Goal: Task Accomplishment & Management: Complete application form

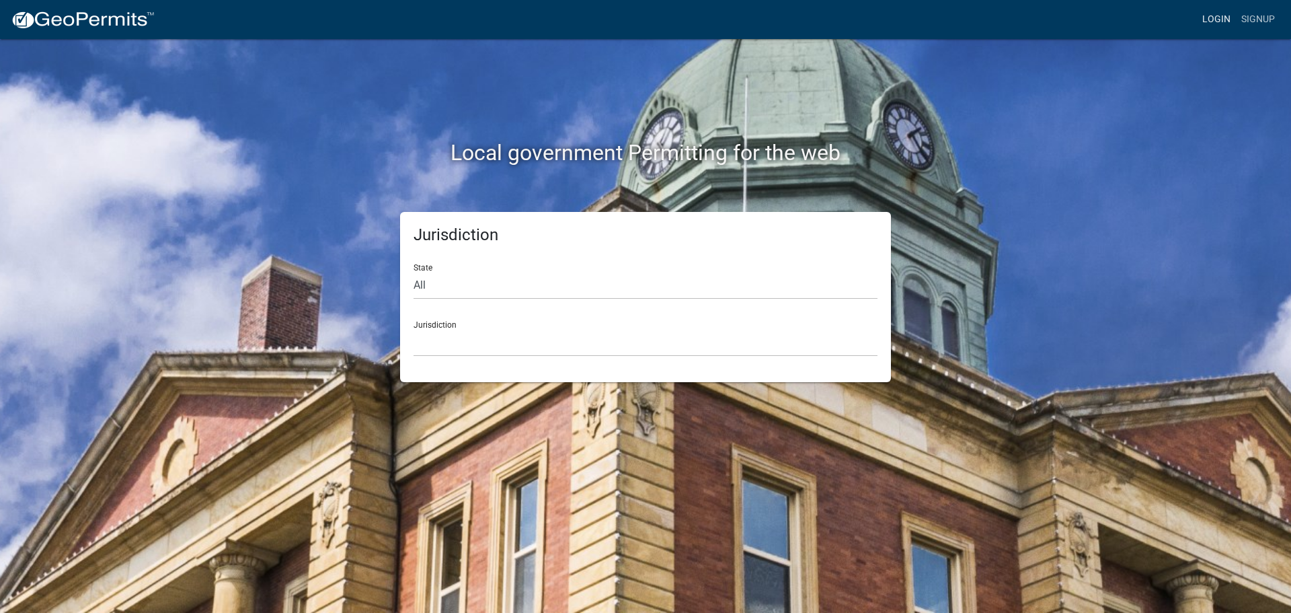
click at [1210, 20] on link "Login" at bounding box center [1216, 20] width 39 height 26
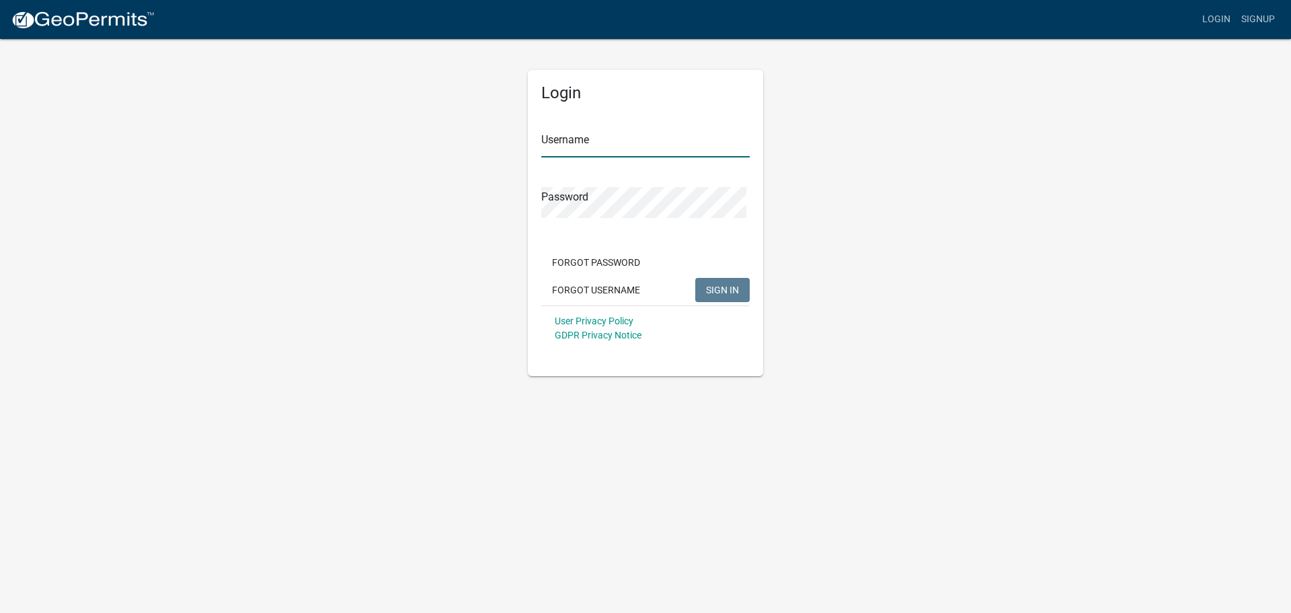
type input "[PERSON_NAME] Greenville"
click at [723, 295] on span "SIGN IN" at bounding box center [722, 289] width 33 height 11
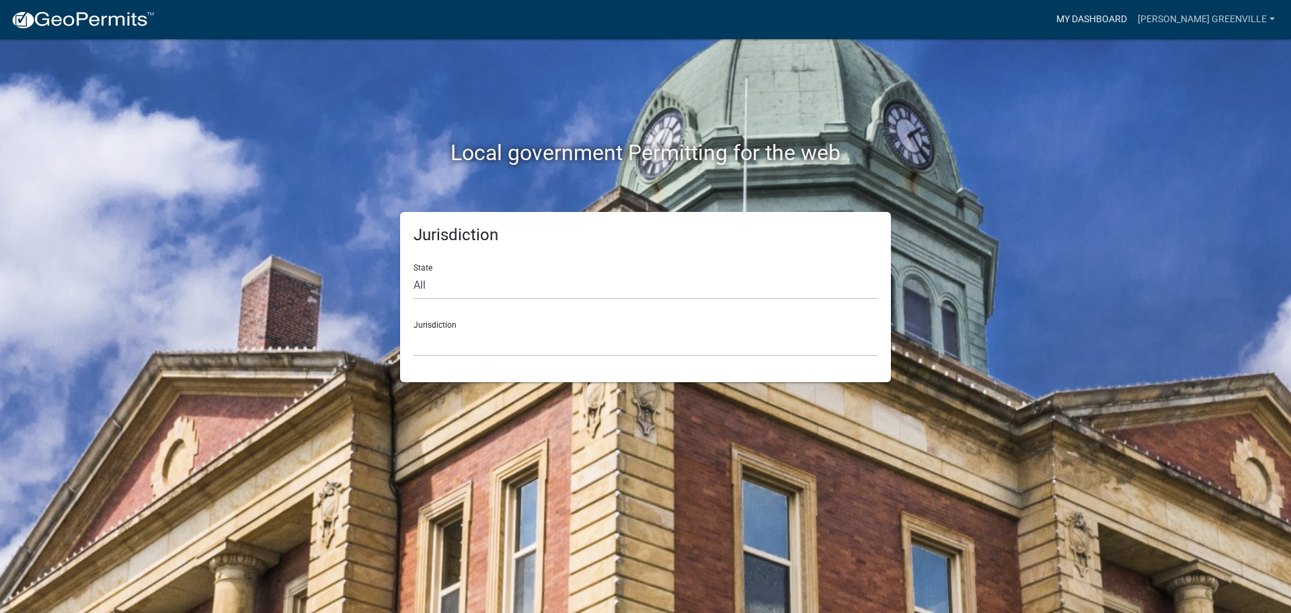
click at [1079, 19] on link "My Dashboard" at bounding box center [1091, 20] width 81 height 26
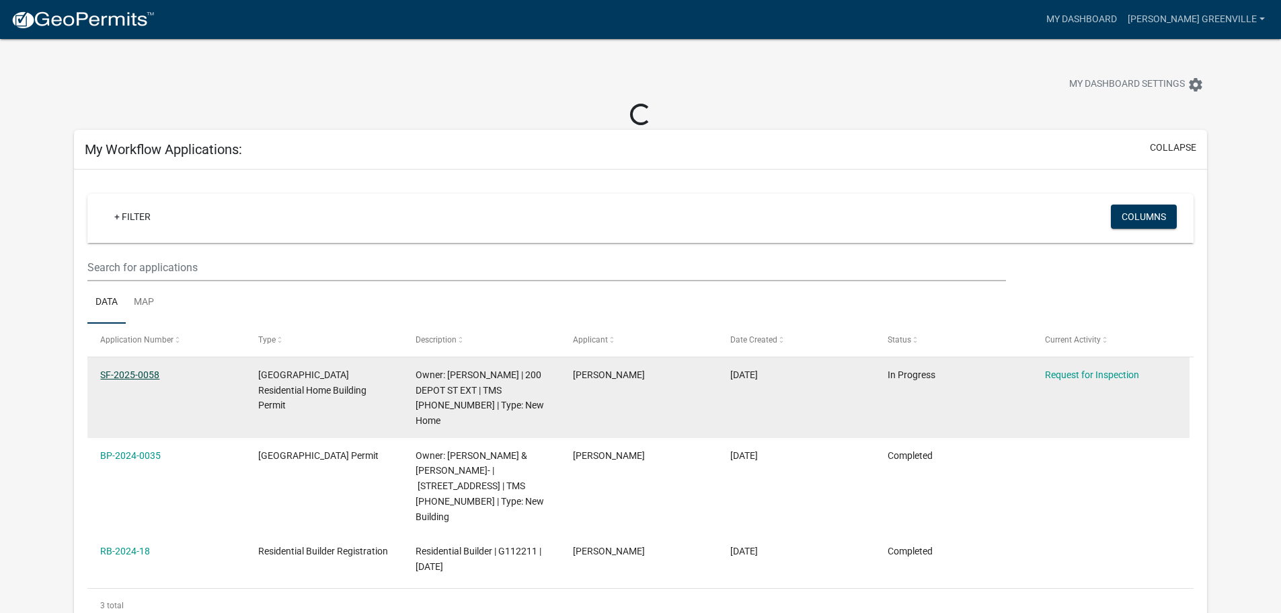
click at [141, 380] on link "SF-2025-0058" at bounding box center [129, 374] width 59 height 11
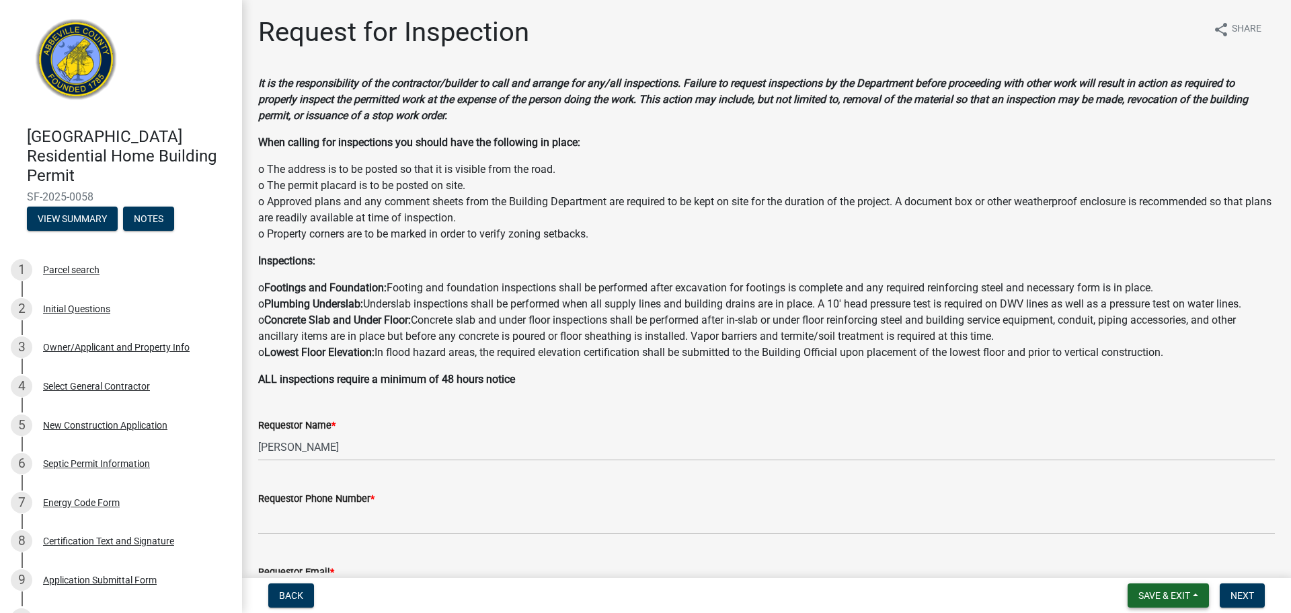
click at [1138, 596] on span "Save & Exit" at bounding box center [1164, 595] width 52 height 11
click at [1135, 548] on button "Save & Exit" at bounding box center [1155, 557] width 108 height 32
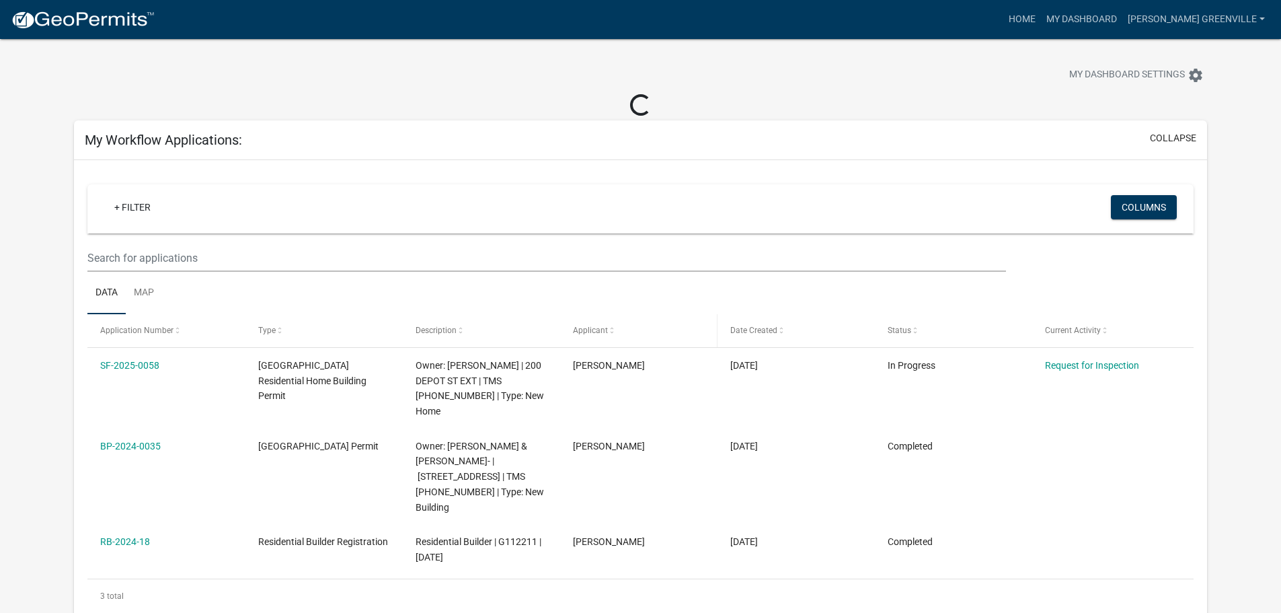
scroll to position [17, 0]
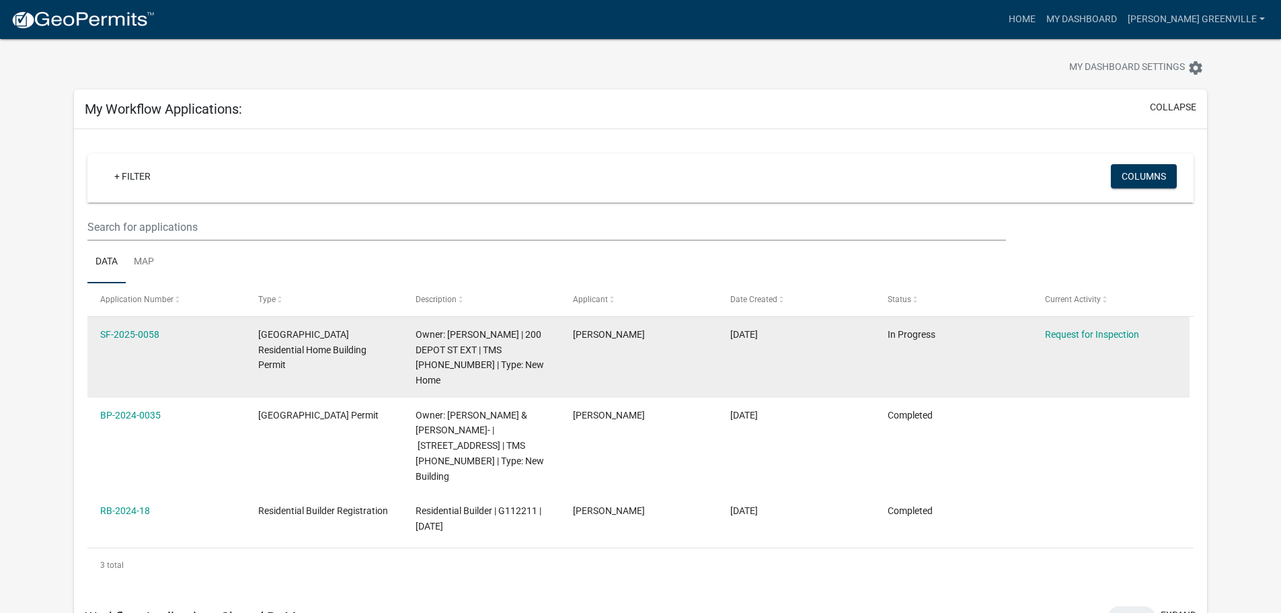
click at [356, 366] on span "[GEOGRAPHIC_DATA] Residential Home Building Permit" at bounding box center [312, 350] width 108 height 42
click at [141, 340] on link "SF-2025-0058" at bounding box center [129, 334] width 59 height 11
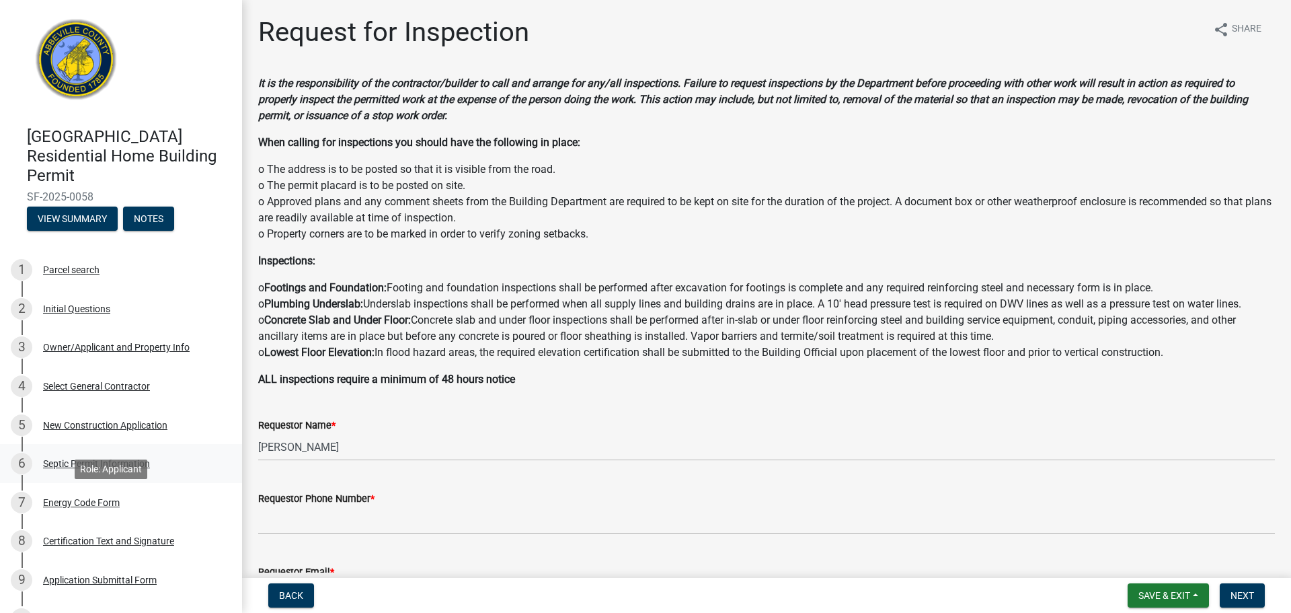
click at [106, 468] on div "Septic Permit Information" at bounding box center [96, 463] width 107 height 9
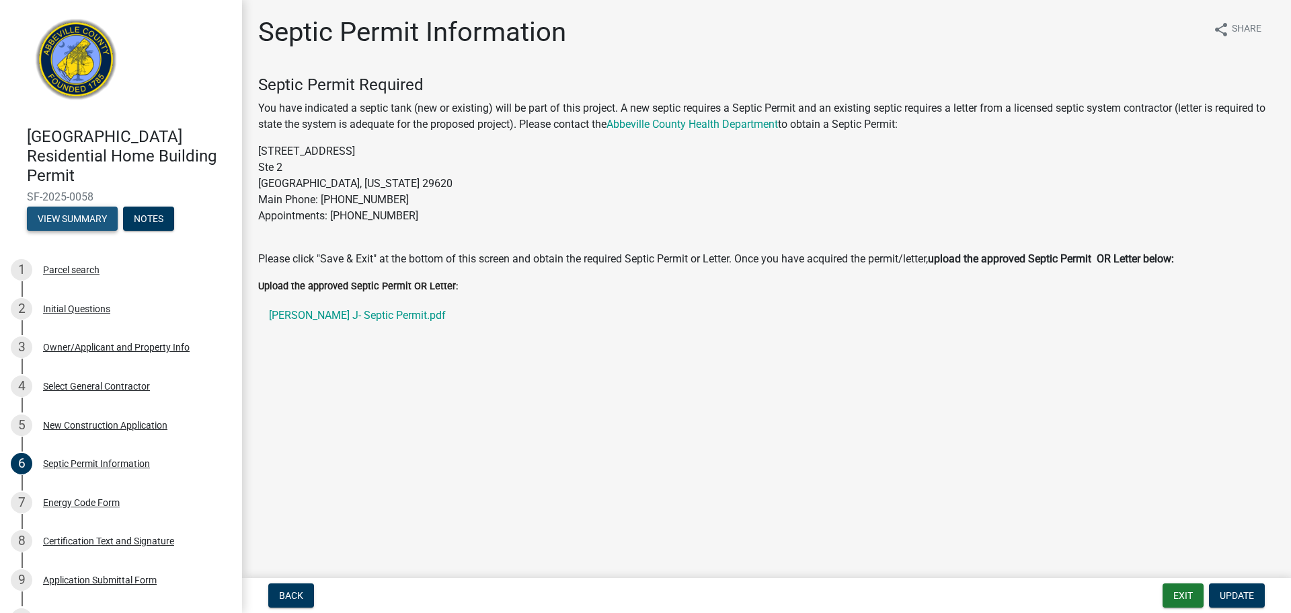
click at [87, 231] on button "View Summary" at bounding box center [72, 218] width 91 height 24
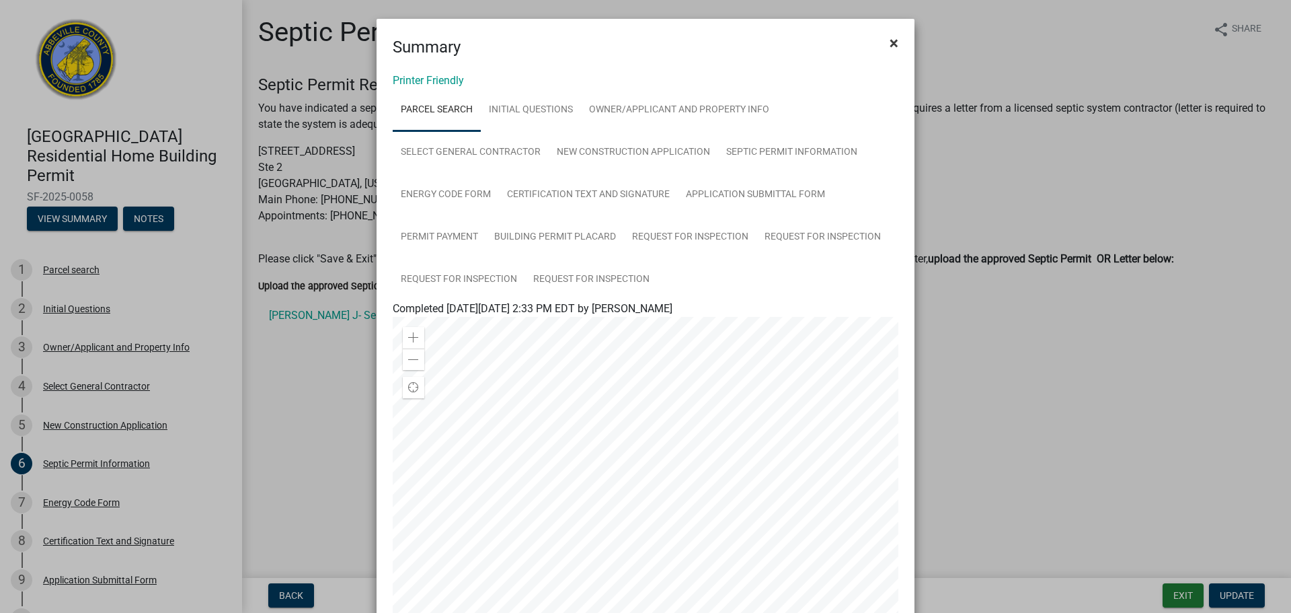
click at [890, 48] on span "×" at bounding box center [894, 43] width 9 height 19
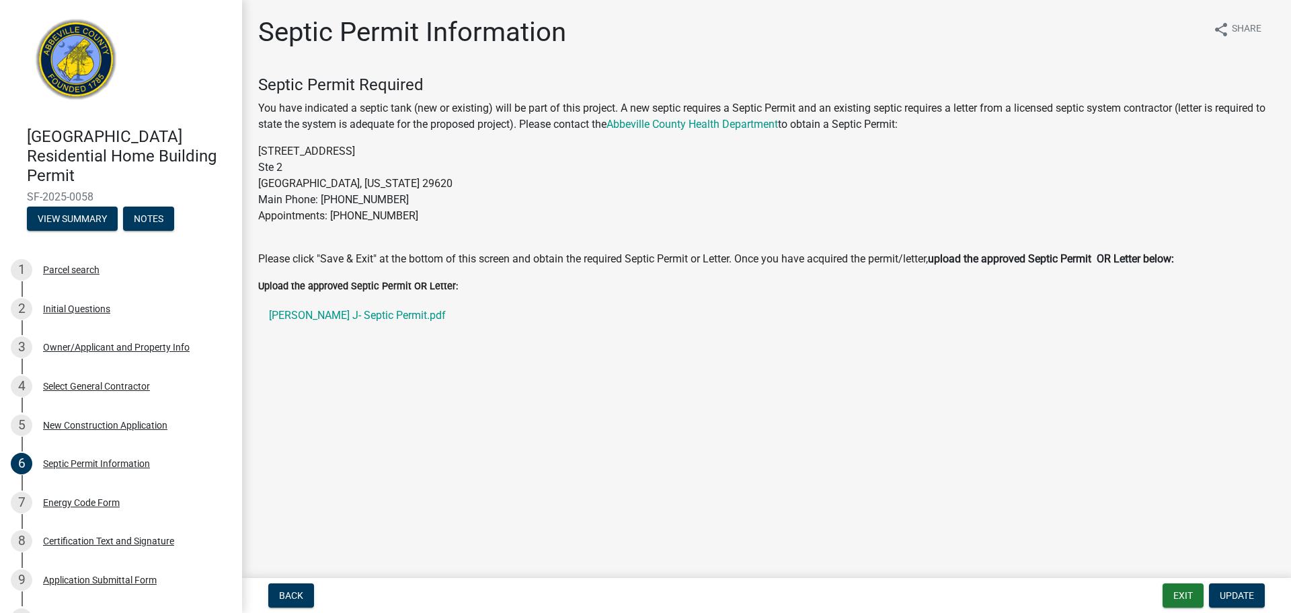
click at [373, 291] on label "Upload the approved Septic Permit OR Letter:" at bounding box center [358, 286] width 200 height 9
click at [1231, 590] on span "Update" at bounding box center [1237, 595] width 34 height 11
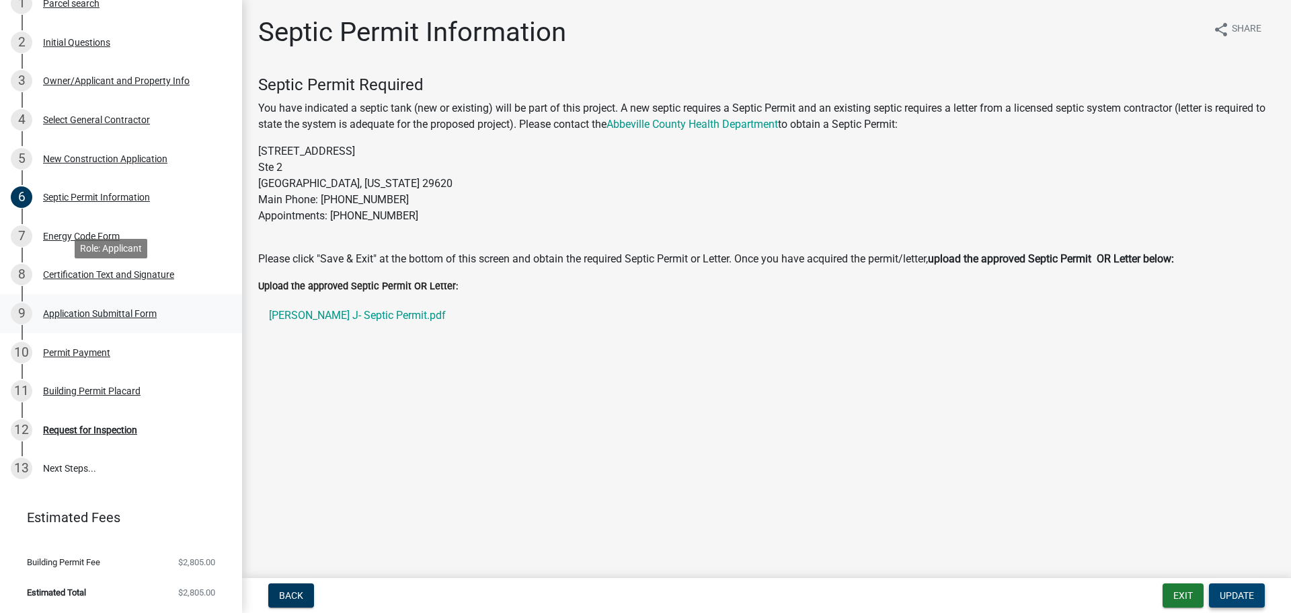
scroll to position [364, 0]
click at [78, 449] on link "13 Next Steps..." at bounding box center [121, 468] width 242 height 39
click at [69, 451] on link "13 Next Steps..." at bounding box center [121, 468] width 242 height 39
click at [92, 459] on link "13 Next Steps..." at bounding box center [121, 468] width 242 height 39
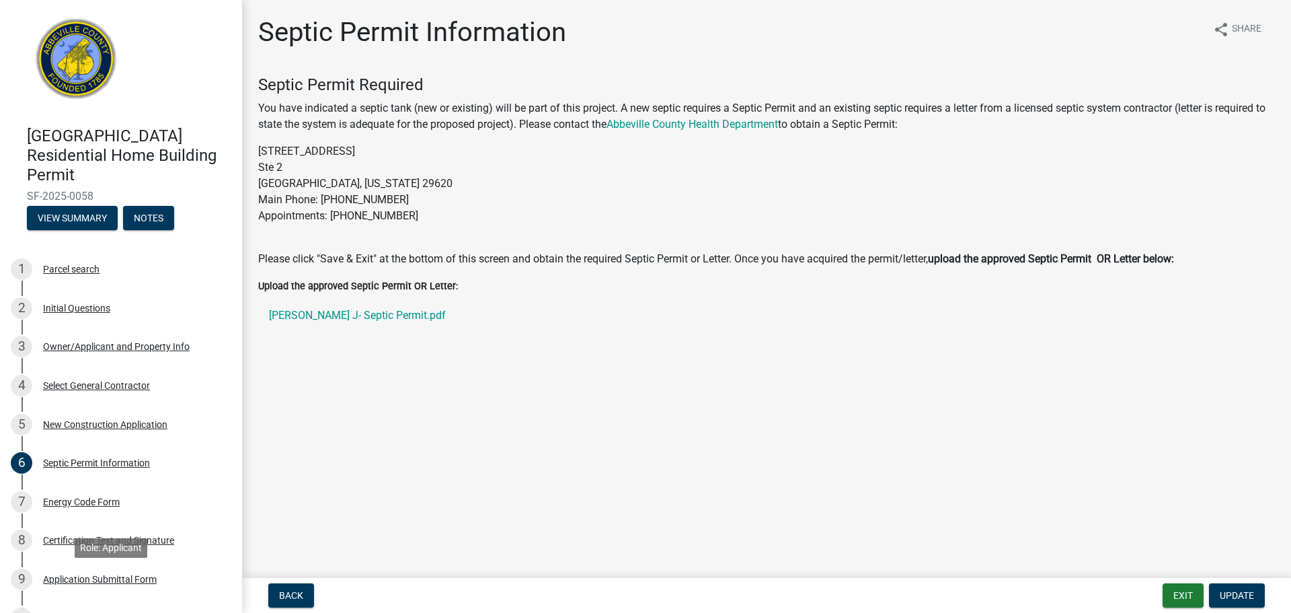
scroll to position [0, 0]
click at [80, 274] on div "Parcel search" at bounding box center [71, 269] width 56 height 9
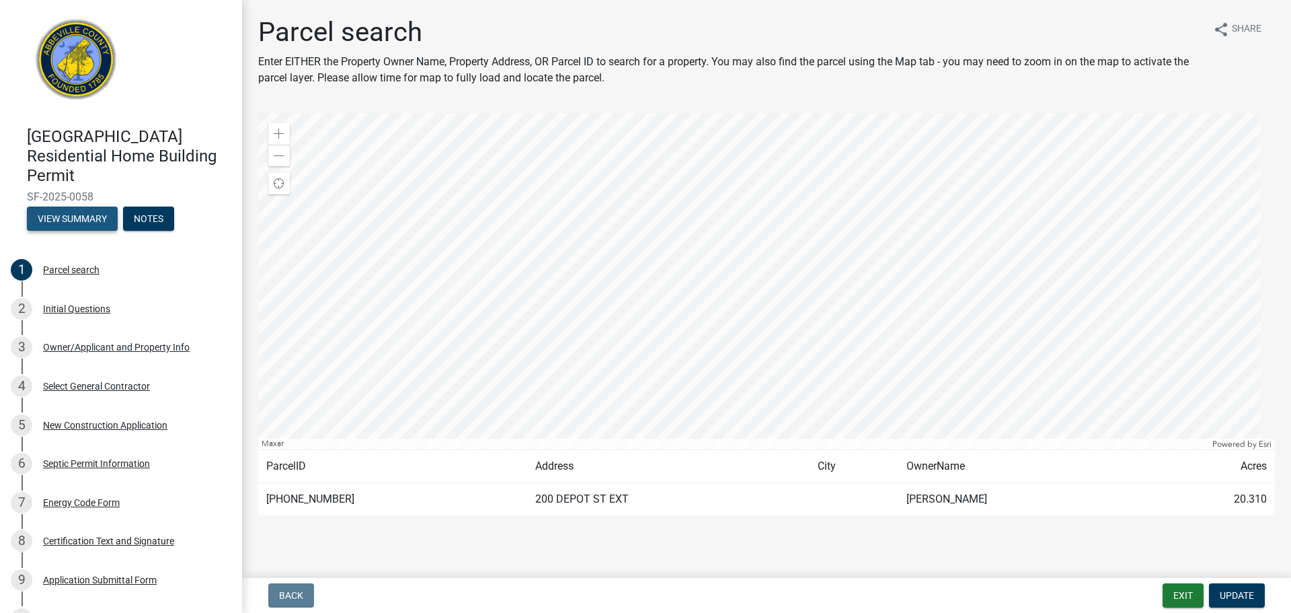
click at [97, 231] on button "View Summary" at bounding box center [72, 218] width 91 height 24
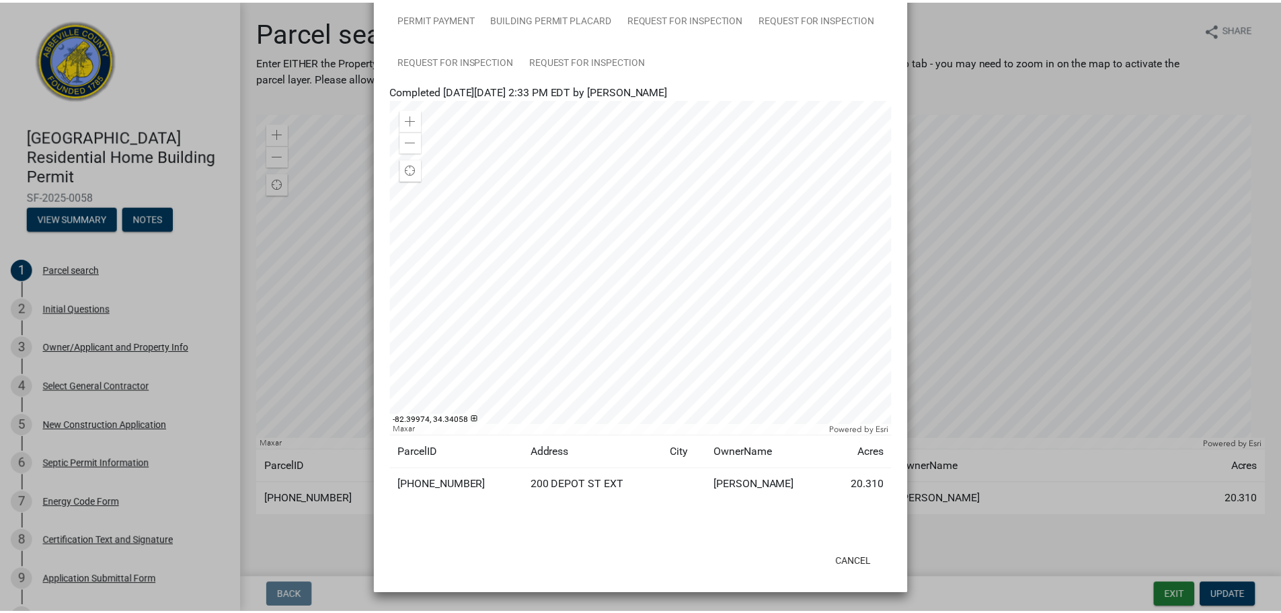
scroll to position [319, 0]
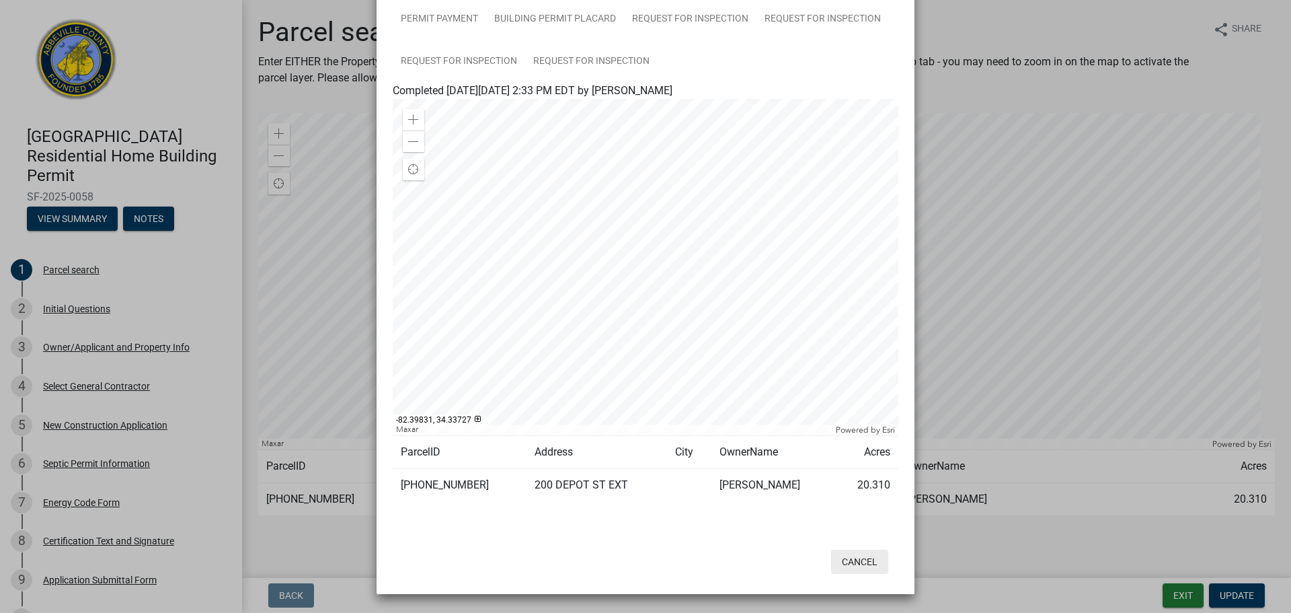
click at [856, 557] on button "Cancel" at bounding box center [859, 561] width 57 height 24
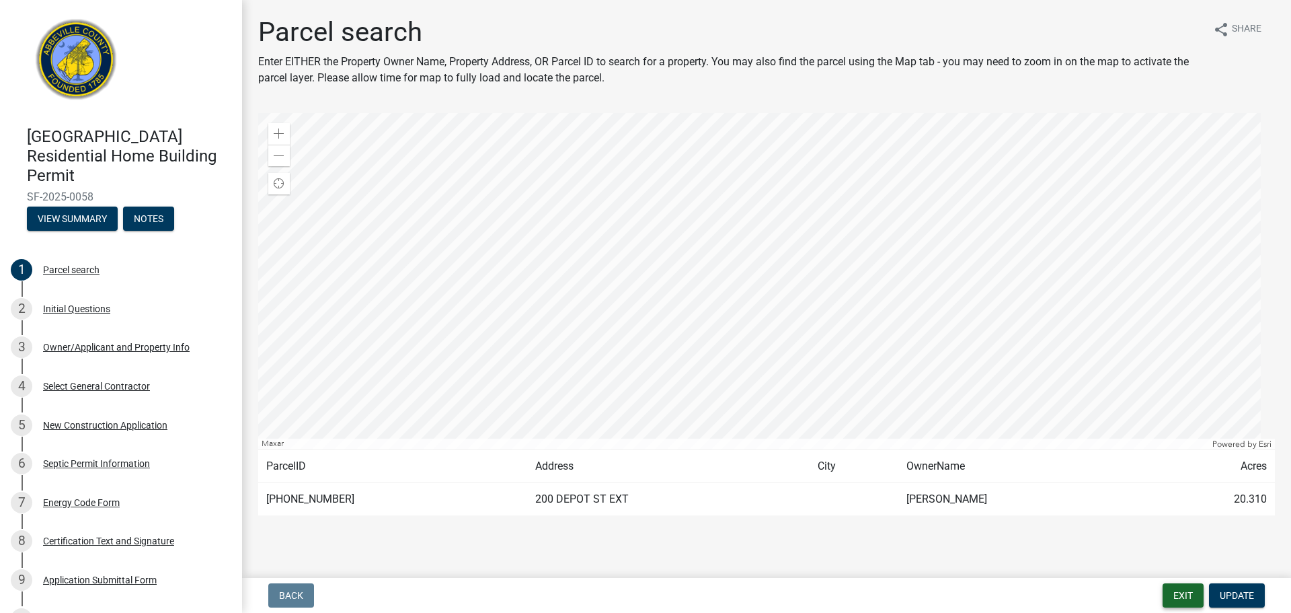
click at [1166, 598] on button "Exit" at bounding box center [1183, 595] width 41 height 24
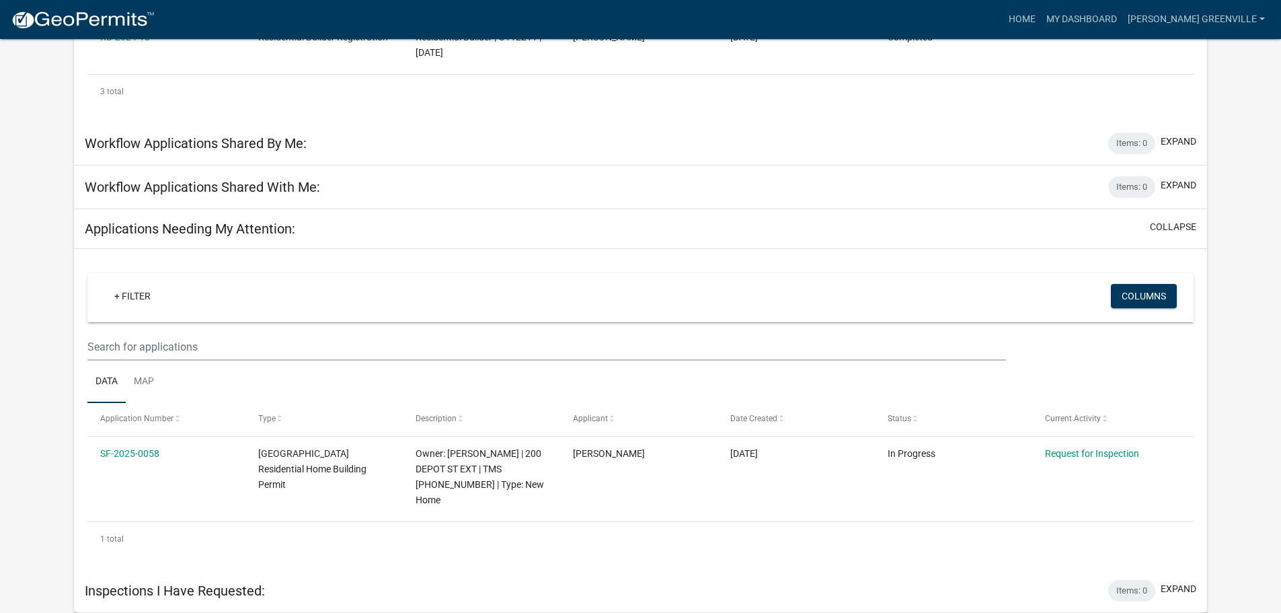
scroll to position [551, 0]
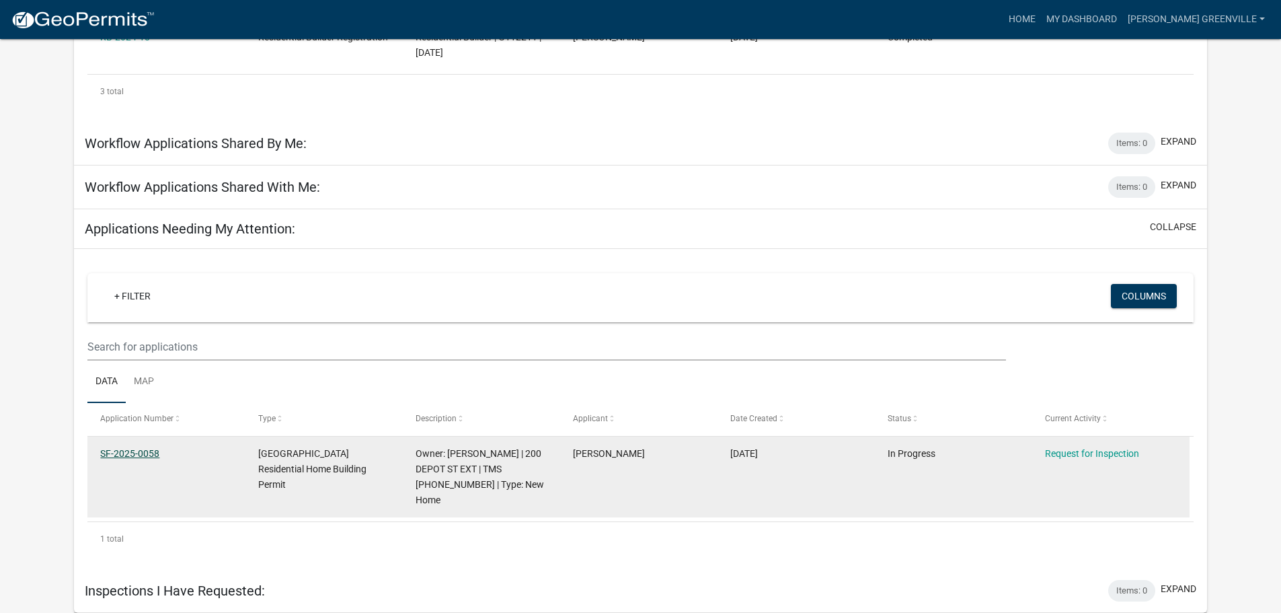
click at [122, 451] on link "SF-2025-0058" at bounding box center [129, 453] width 59 height 11
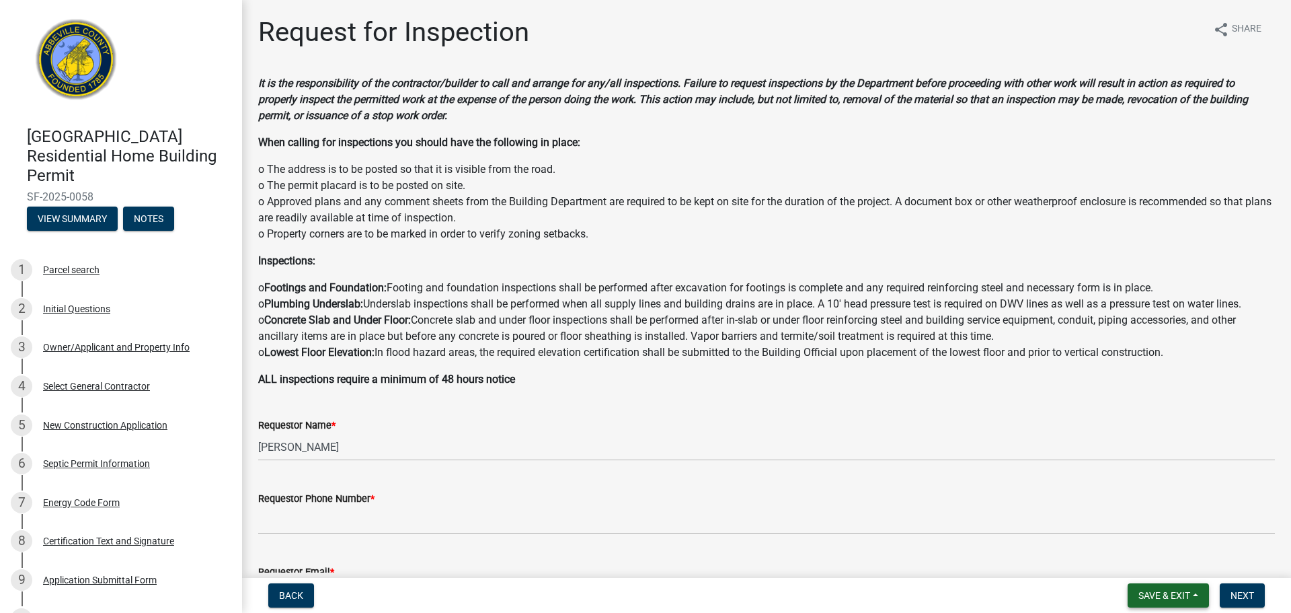
click at [1138, 596] on span "Save & Exit" at bounding box center [1164, 595] width 52 height 11
click at [1120, 553] on button "Save & Exit" at bounding box center [1155, 557] width 108 height 32
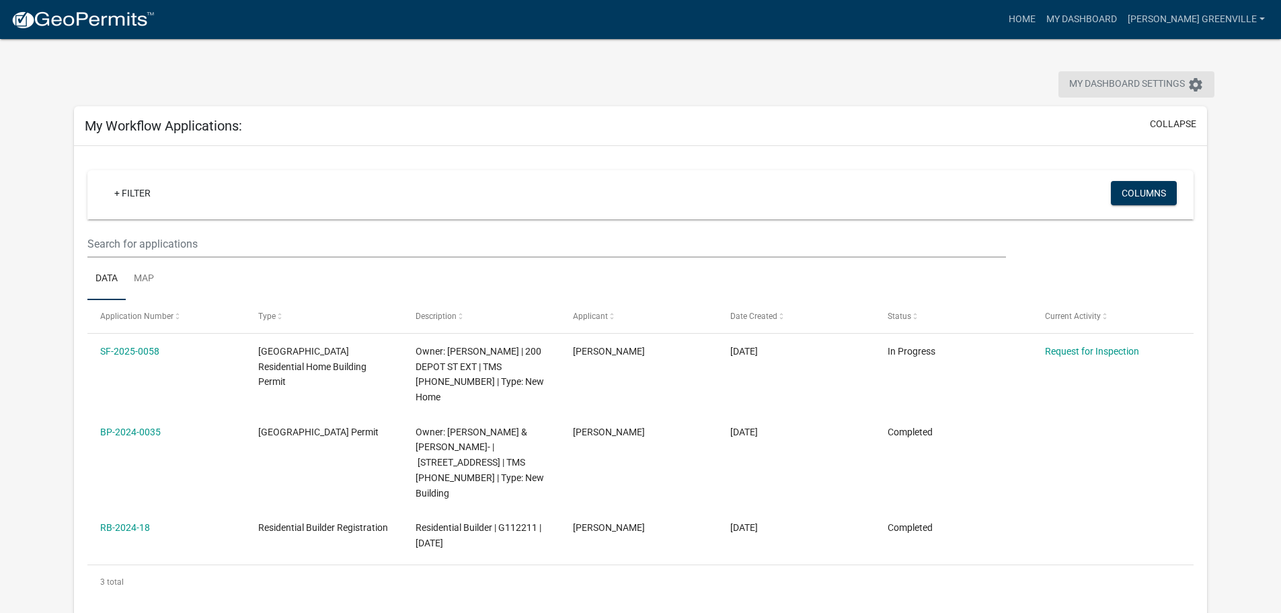
click at [1116, 89] on span "My Dashboard Settings" at bounding box center [1127, 85] width 116 height 16
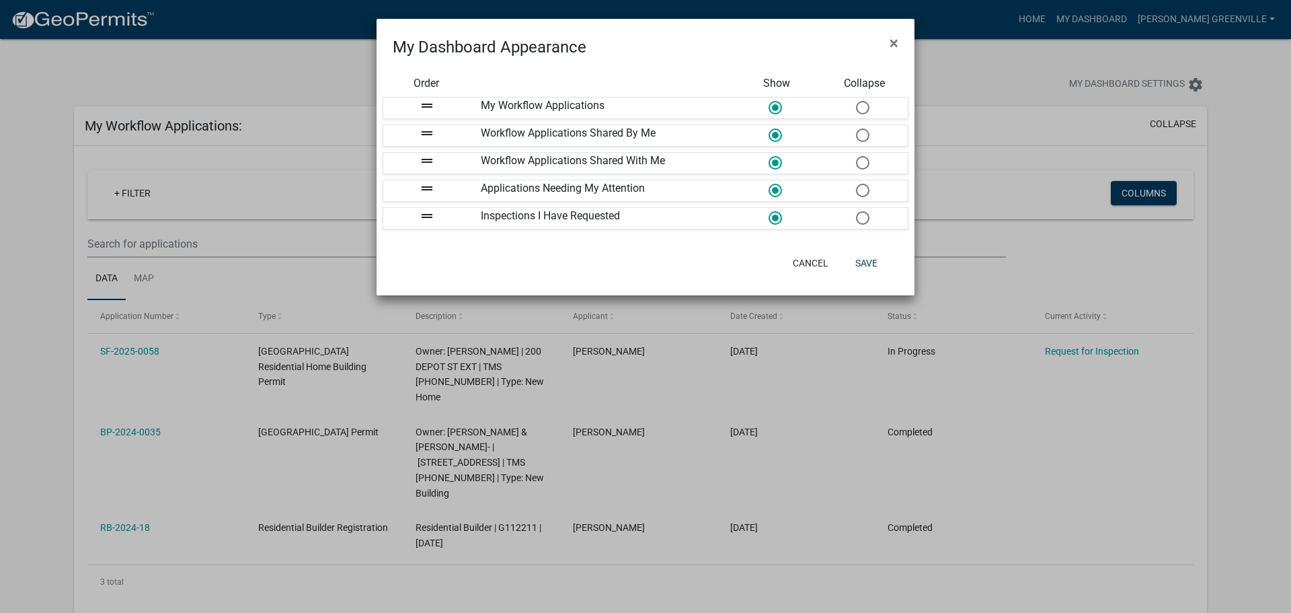
click at [868, 148] on span at bounding box center [862, 135] width 28 height 29
click at [856, 128] on input "radio" at bounding box center [856, 128] width 0 height 0
click at [860, 275] on button "Save" at bounding box center [867, 263] width 44 height 24
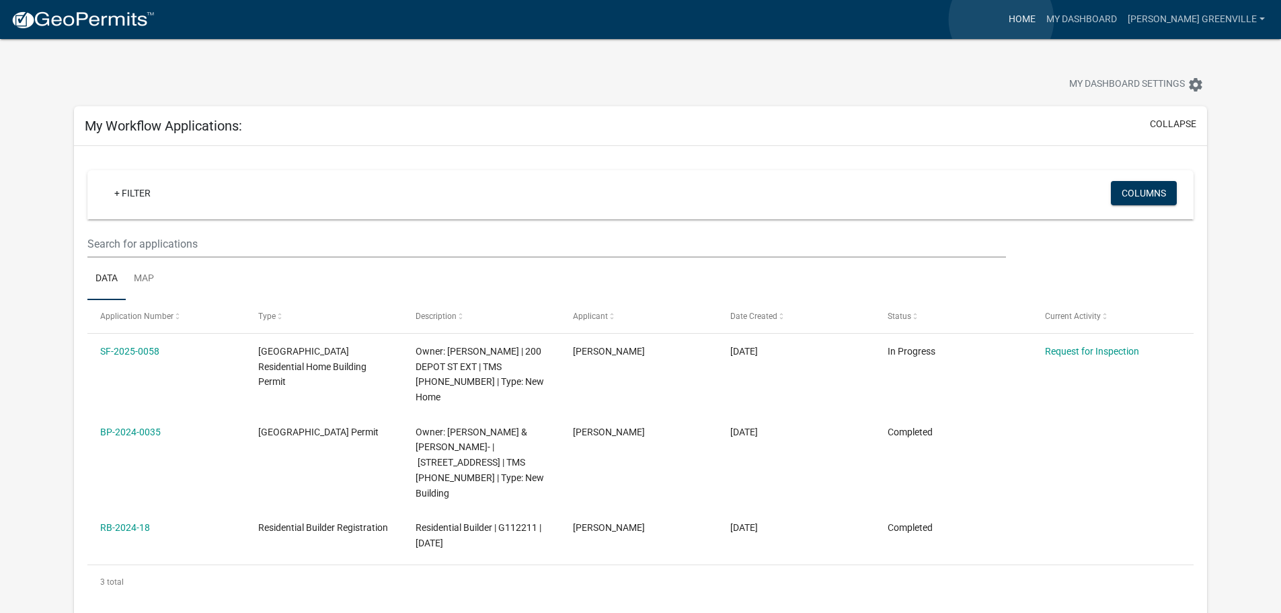
click at [1003, 20] on link "Home" at bounding box center [1022, 20] width 38 height 26
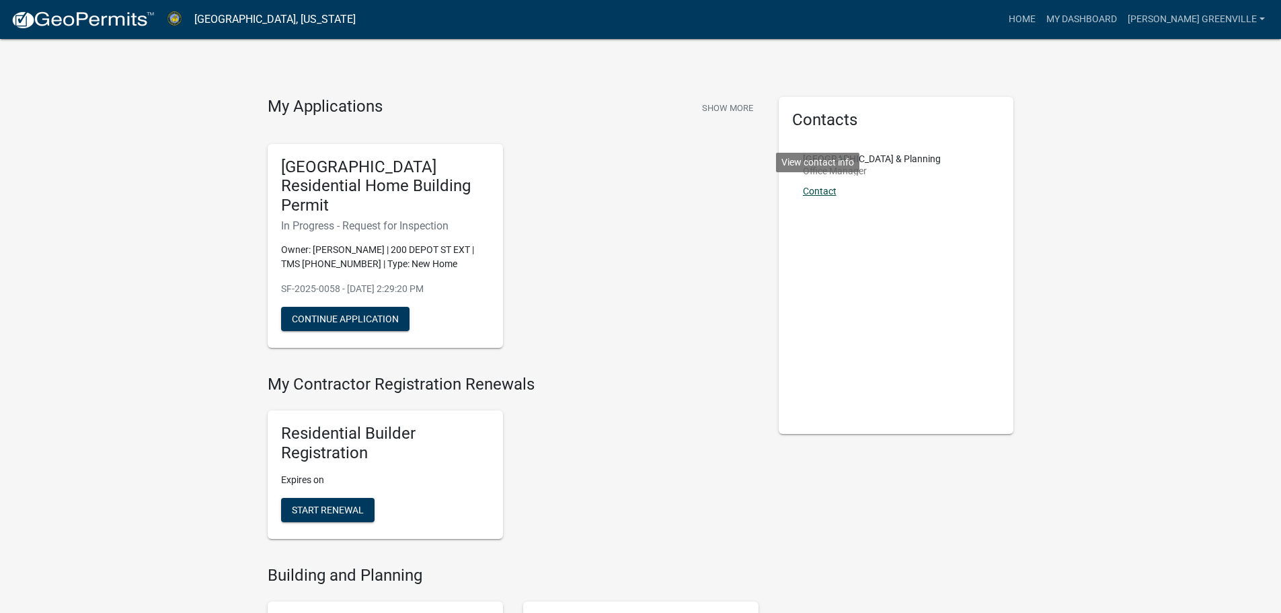
click at [824, 196] on link "Contact" at bounding box center [820, 191] width 34 height 11
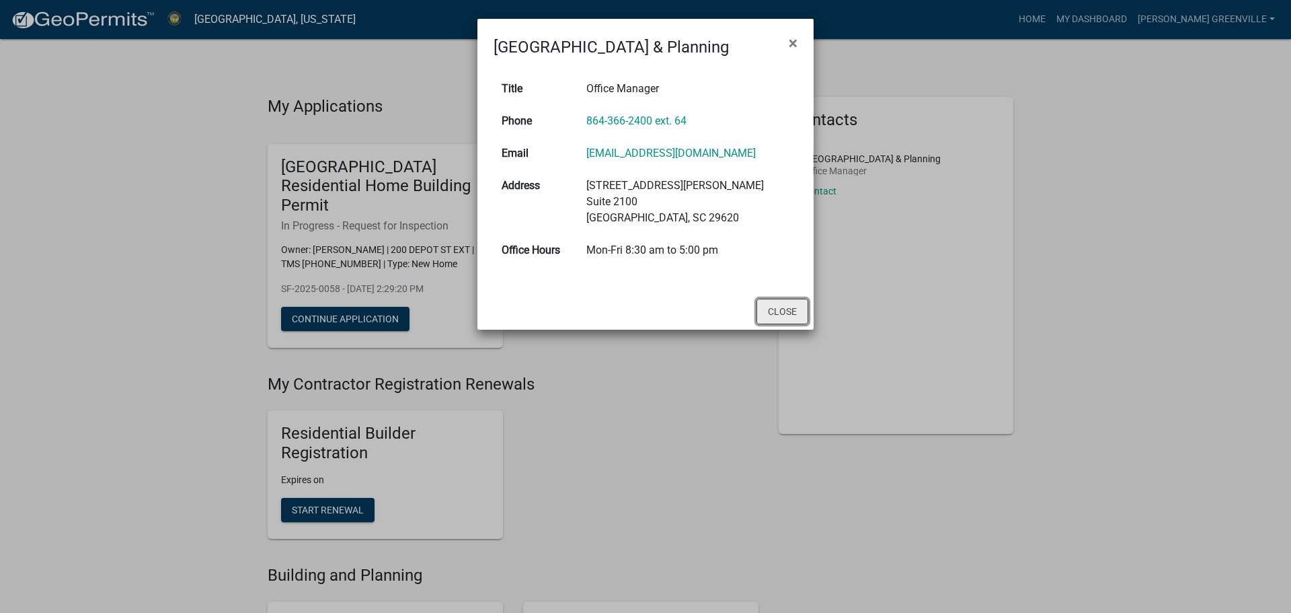
click at [775, 324] on button "Close" at bounding box center [783, 312] width 52 height 26
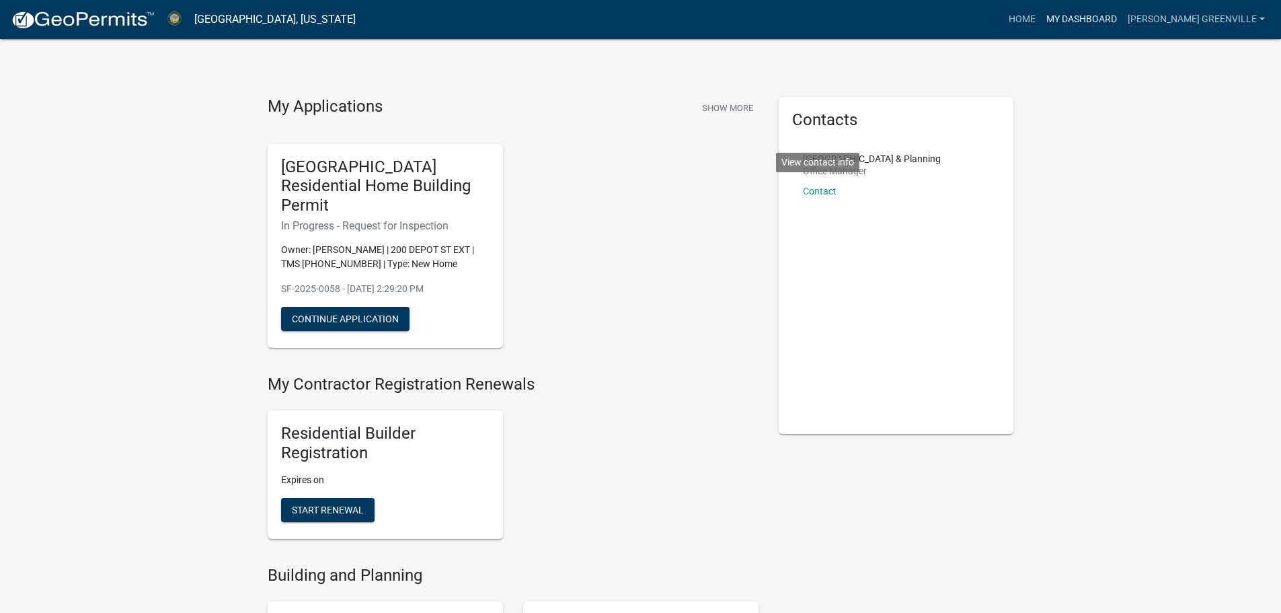
click at [1060, 16] on link "My Dashboard" at bounding box center [1081, 20] width 81 height 26
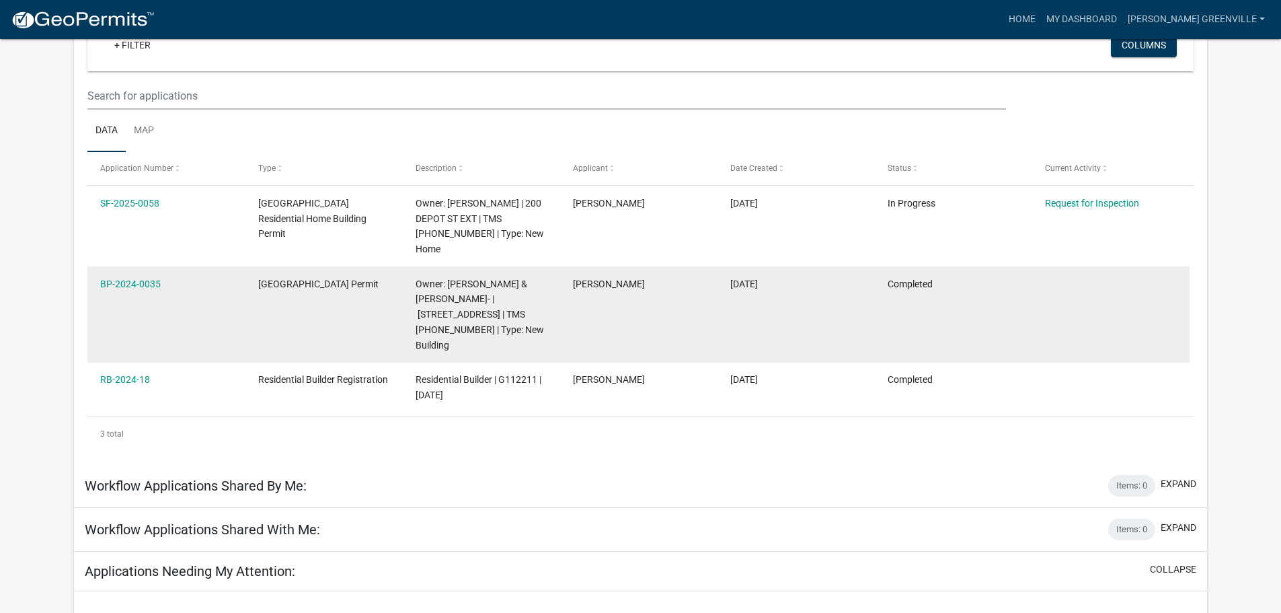
scroll to position [168, 0]
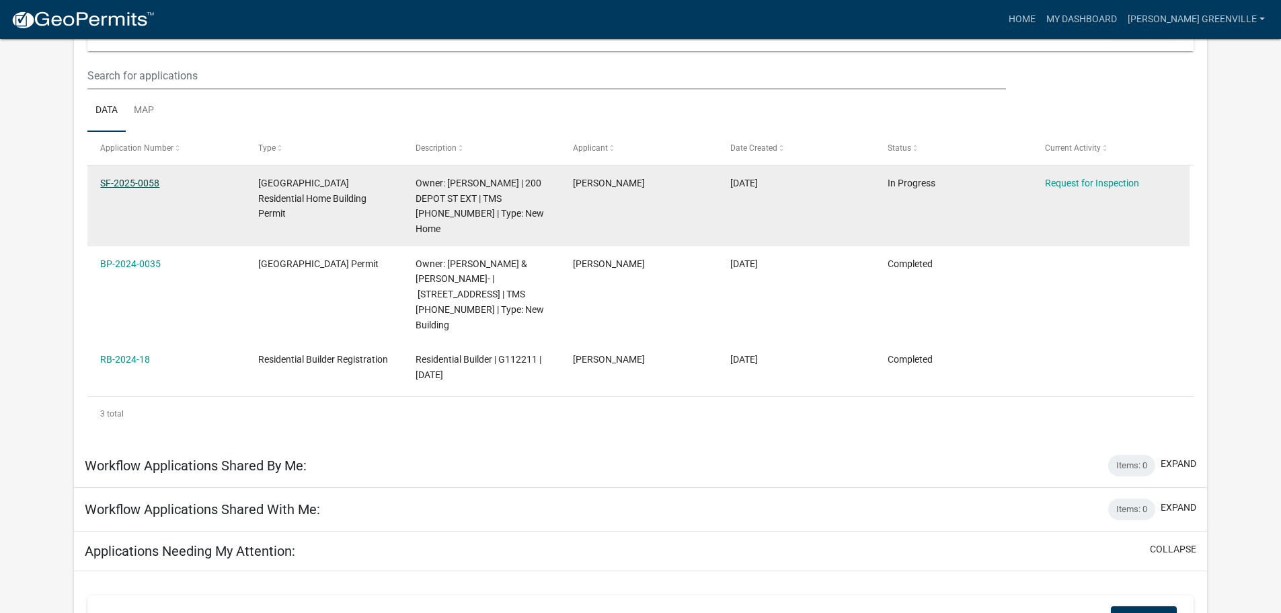
click at [140, 188] on link "SF-2025-0058" at bounding box center [129, 183] width 59 height 11
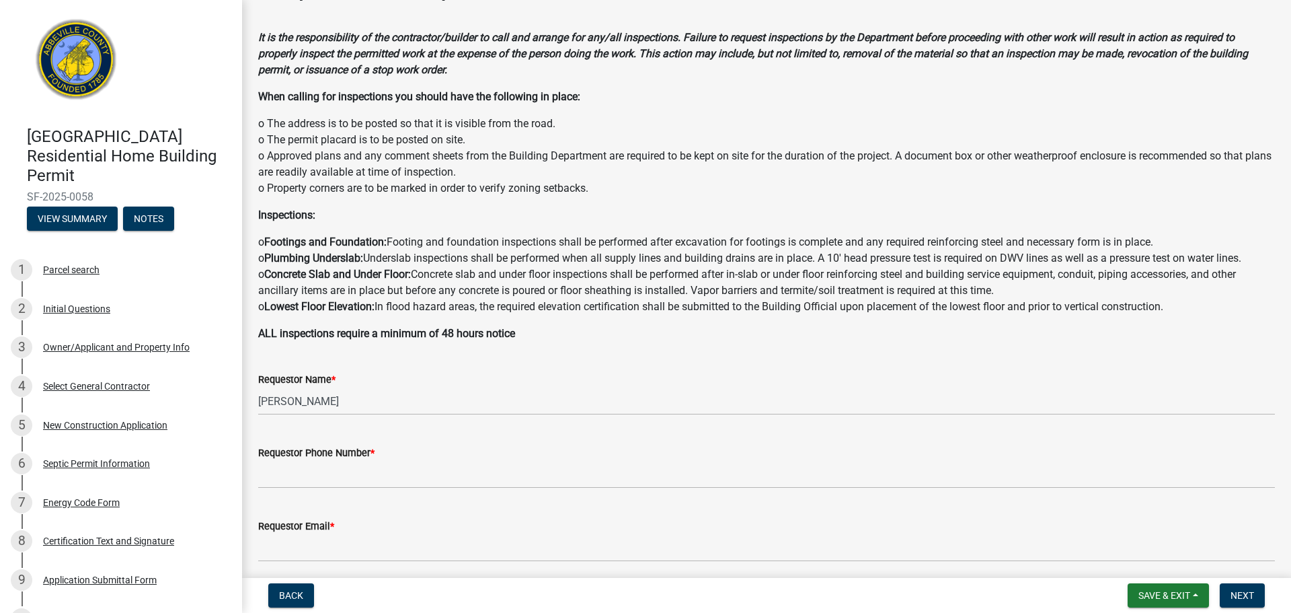
scroll to position [50, 0]
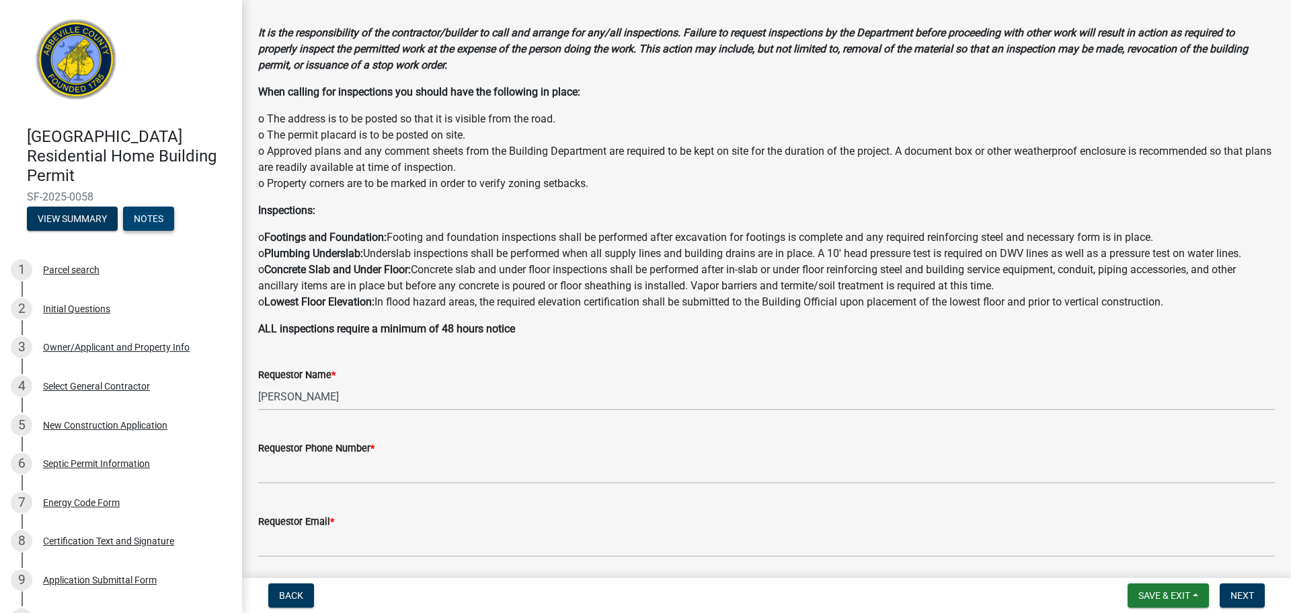
click at [174, 231] on button "Notes" at bounding box center [148, 218] width 51 height 24
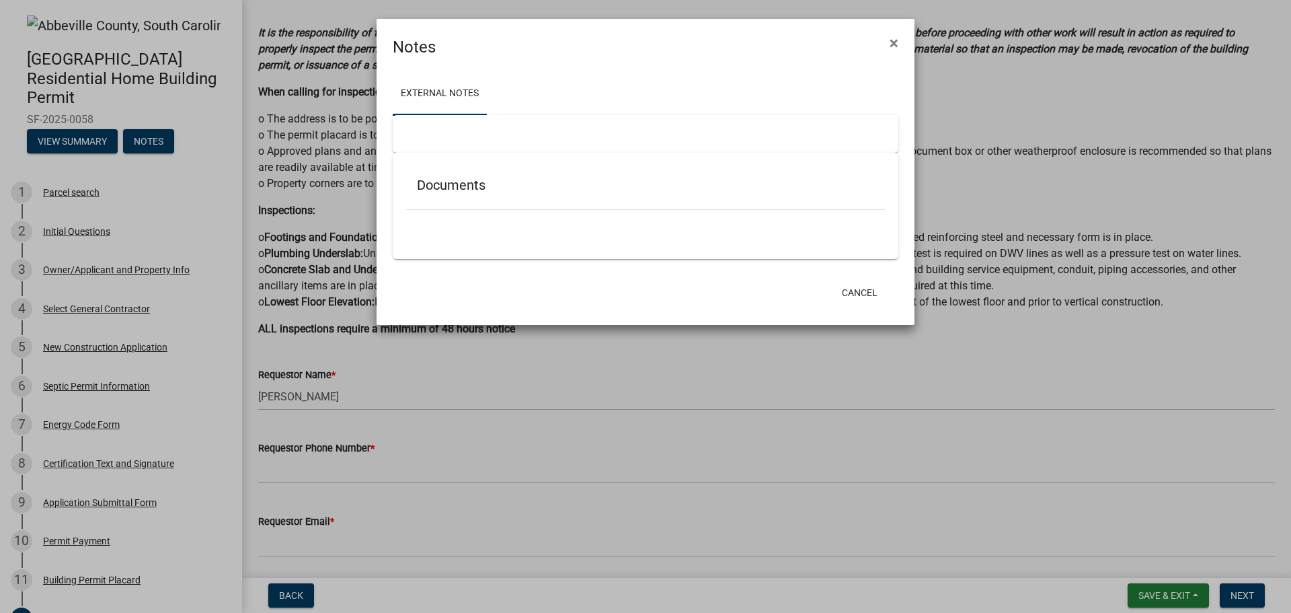
click at [468, 145] on div at bounding box center [646, 134] width 506 height 38
click at [484, 193] on h5 "Documents" at bounding box center [645, 185] width 457 height 16
click at [484, 210] on div "Documents" at bounding box center [645, 188] width 479 height 44
click at [470, 259] on div "Documents" at bounding box center [646, 206] width 506 height 106
click at [459, 193] on h5 "Documents" at bounding box center [645, 185] width 457 height 16
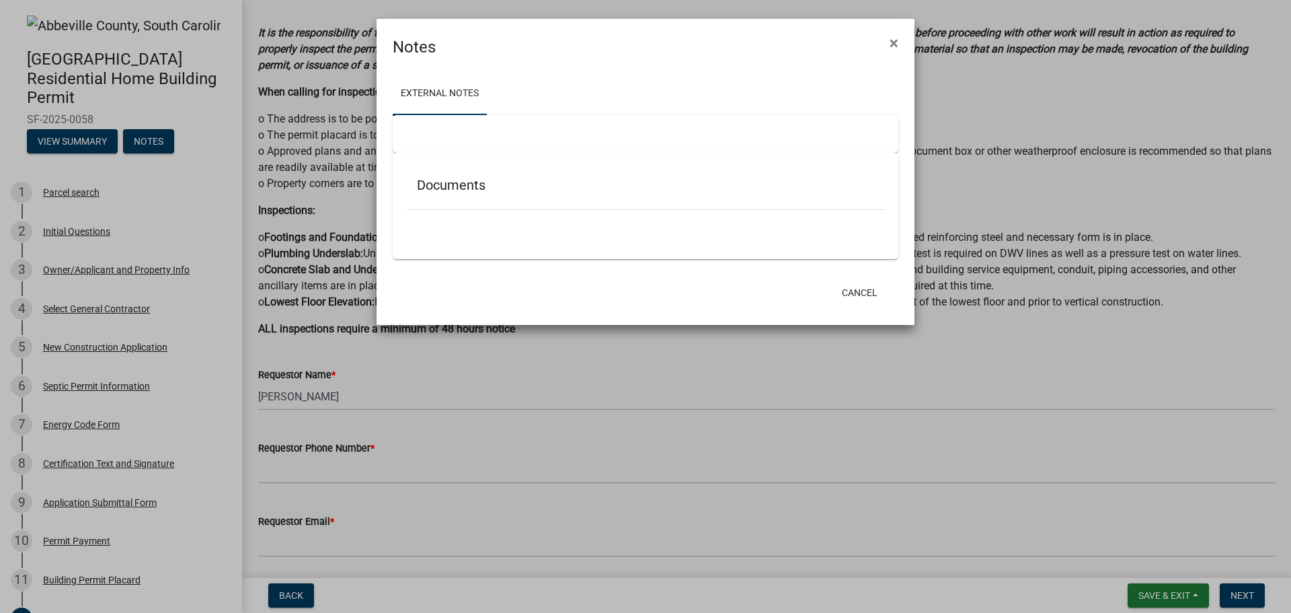
click at [458, 153] on div at bounding box center [646, 134] width 506 height 38
click at [456, 210] on div "Documents" at bounding box center [645, 188] width 479 height 44
click at [456, 193] on h5 "Documents" at bounding box center [645, 185] width 457 height 16
click at [449, 153] on div at bounding box center [646, 134] width 506 height 38
click at [454, 224] on div at bounding box center [645, 217] width 479 height 14
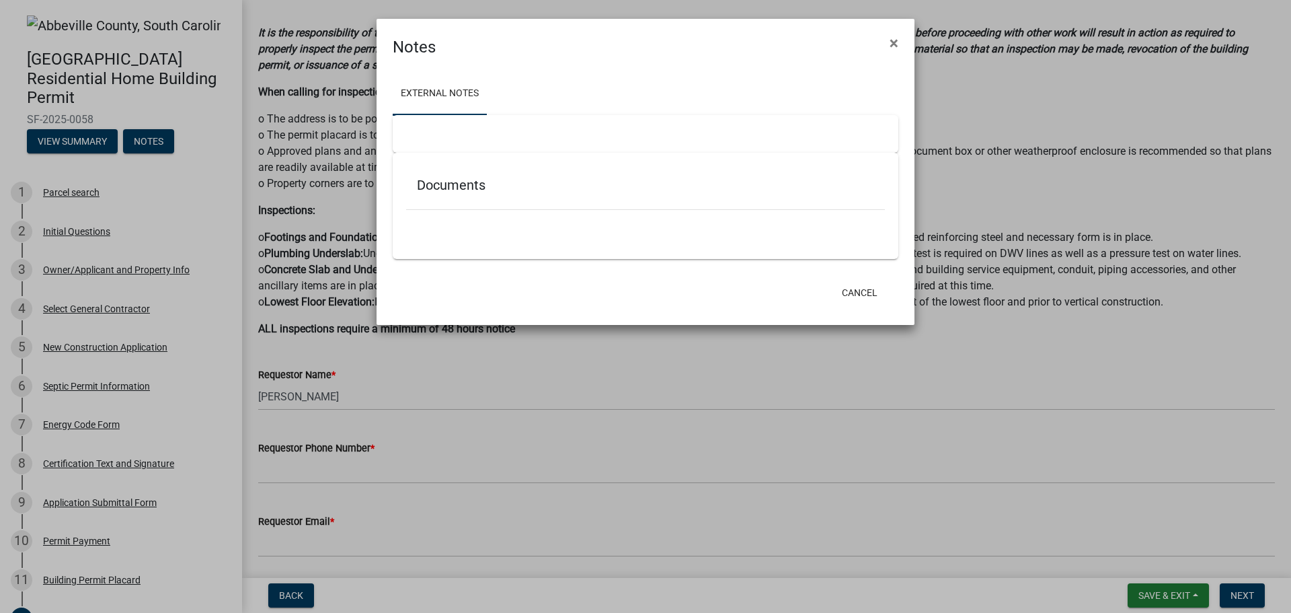
drag, startPoint x: 466, startPoint y: 268, endPoint x: 461, endPoint y: 198, distance: 70.8
click at [465, 259] on div "Documents" at bounding box center [646, 206] width 506 height 106
click at [461, 193] on h5 "Documents" at bounding box center [645, 185] width 457 height 16
click at [439, 95] on link "External Notes" at bounding box center [440, 94] width 94 height 43
click at [863, 305] on button "Cancel" at bounding box center [859, 292] width 57 height 24
